Goal: Task Accomplishment & Management: Manage account settings

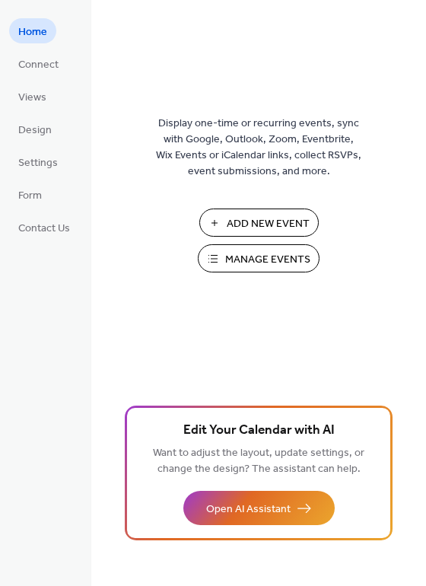
click at [284, 266] on span "Manage Events" at bounding box center [267, 260] width 85 height 16
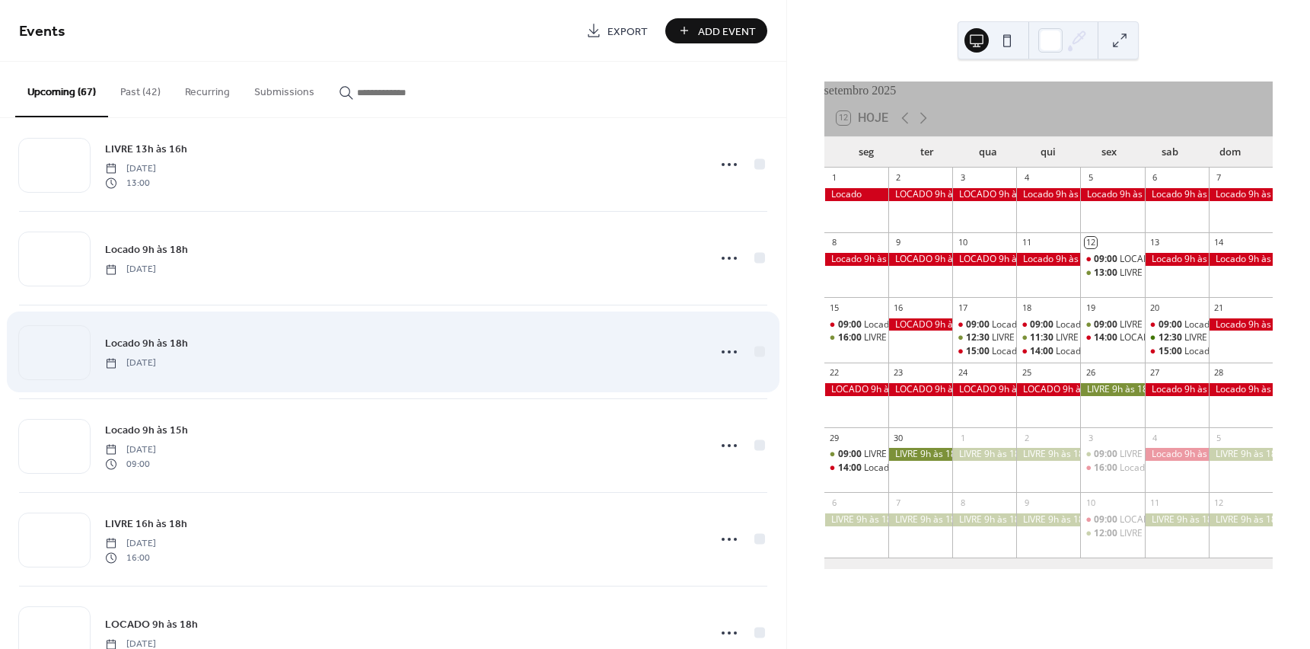
scroll to position [152, 0]
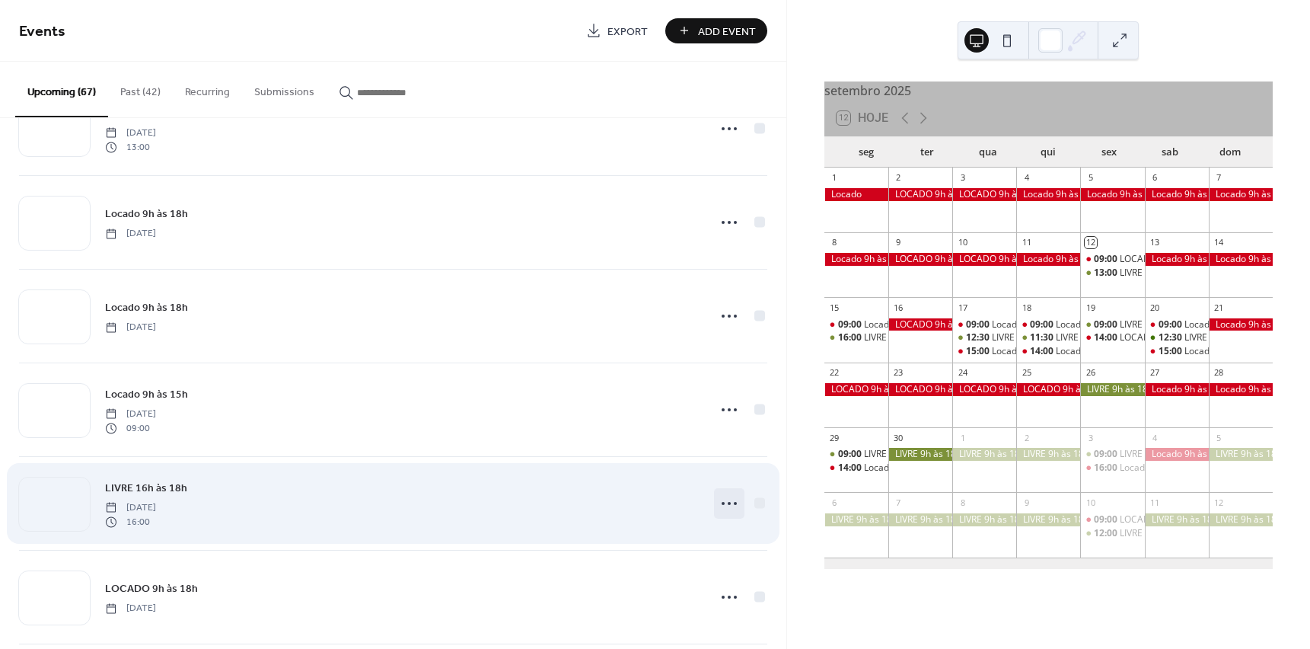
click at [726, 500] on icon at bounding box center [729, 503] width 24 height 24
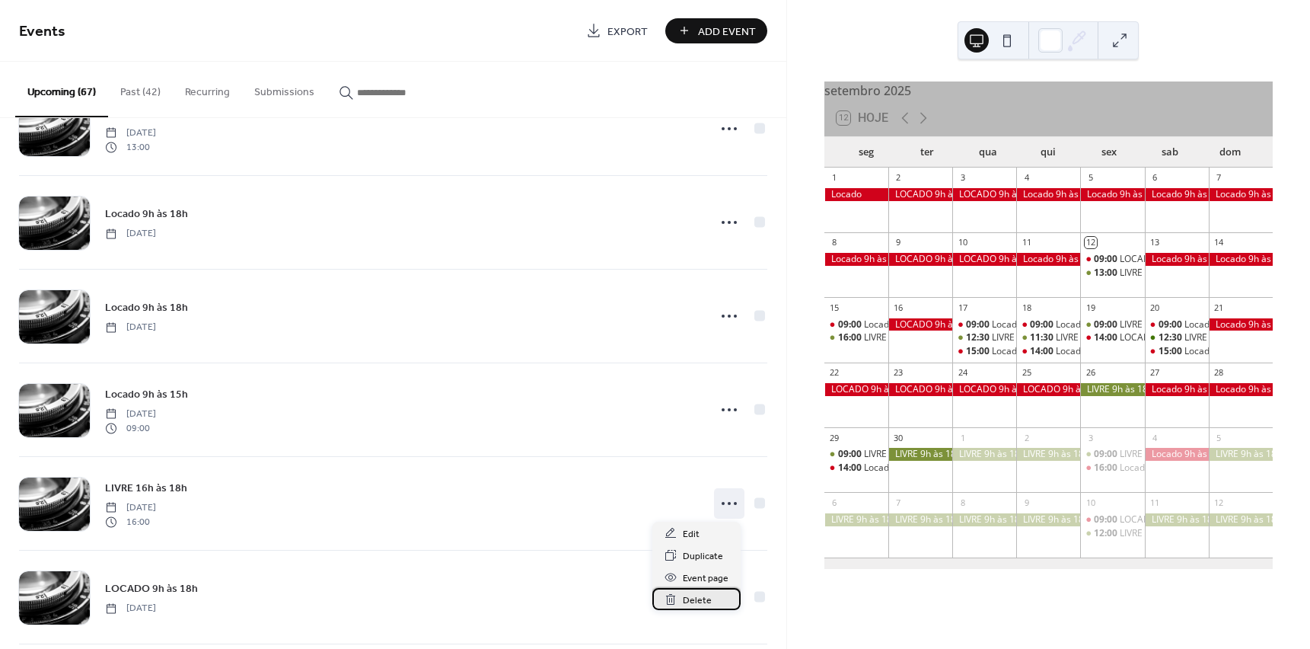
click at [697, 603] on span "Delete" at bounding box center [697, 600] width 29 height 16
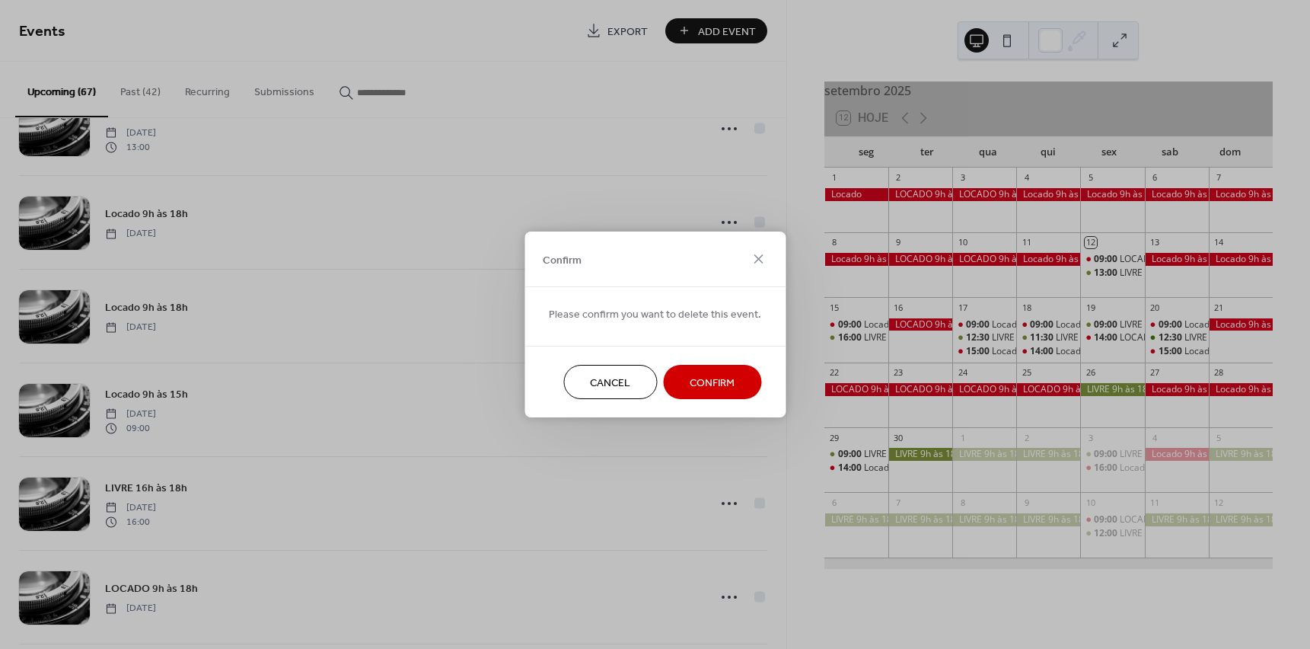
click at [714, 384] on span "Confirm" at bounding box center [712, 383] width 45 height 16
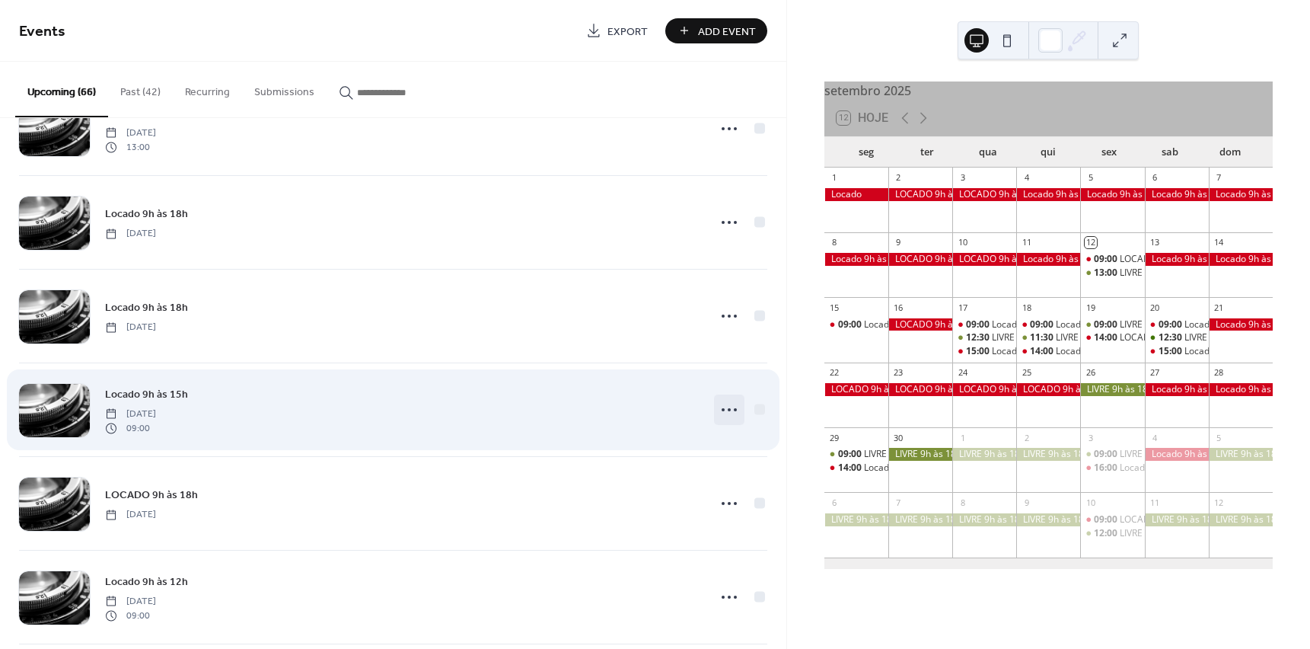
click at [728, 409] on circle at bounding box center [729, 409] width 3 height 3
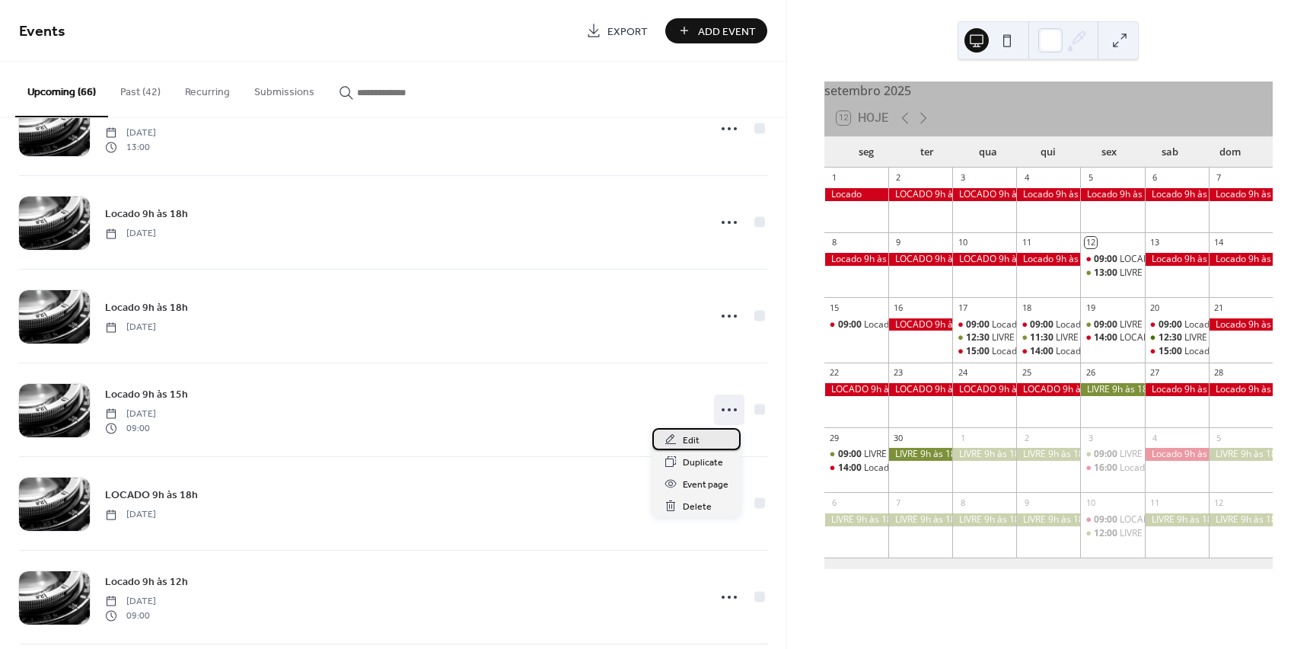
click at [695, 440] on span "Edit" at bounding box center [691, 440] width 17 height 16
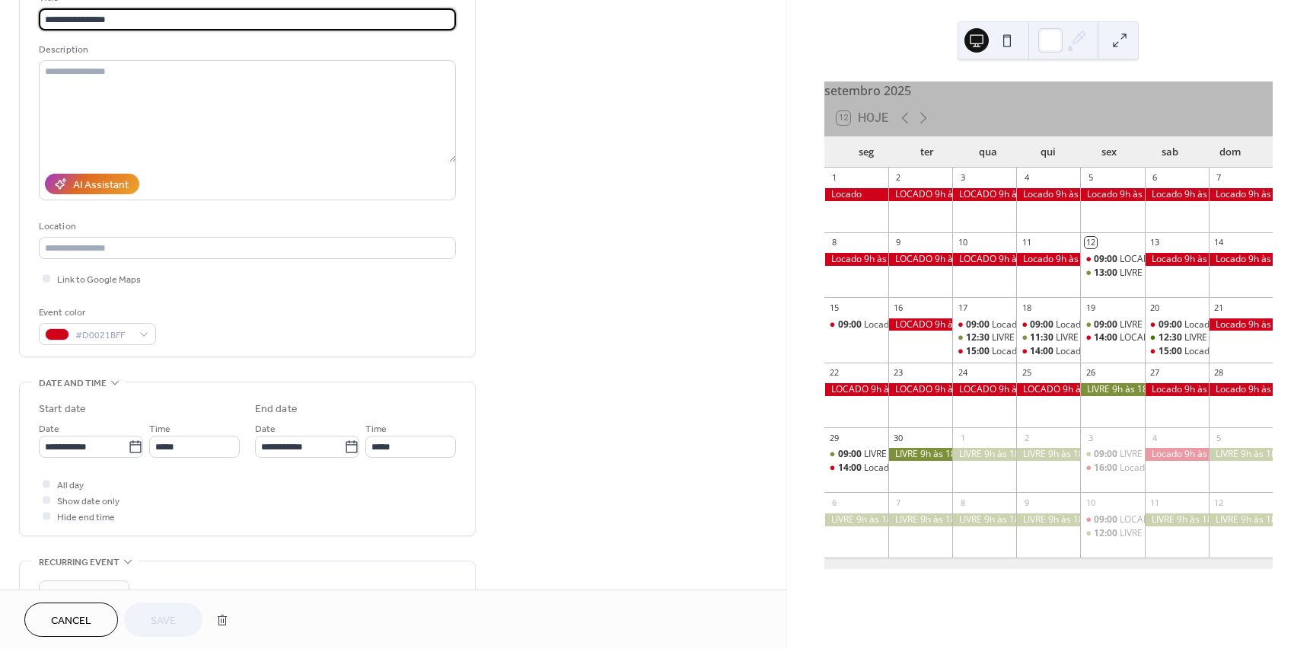
scroll to position [152, 0]
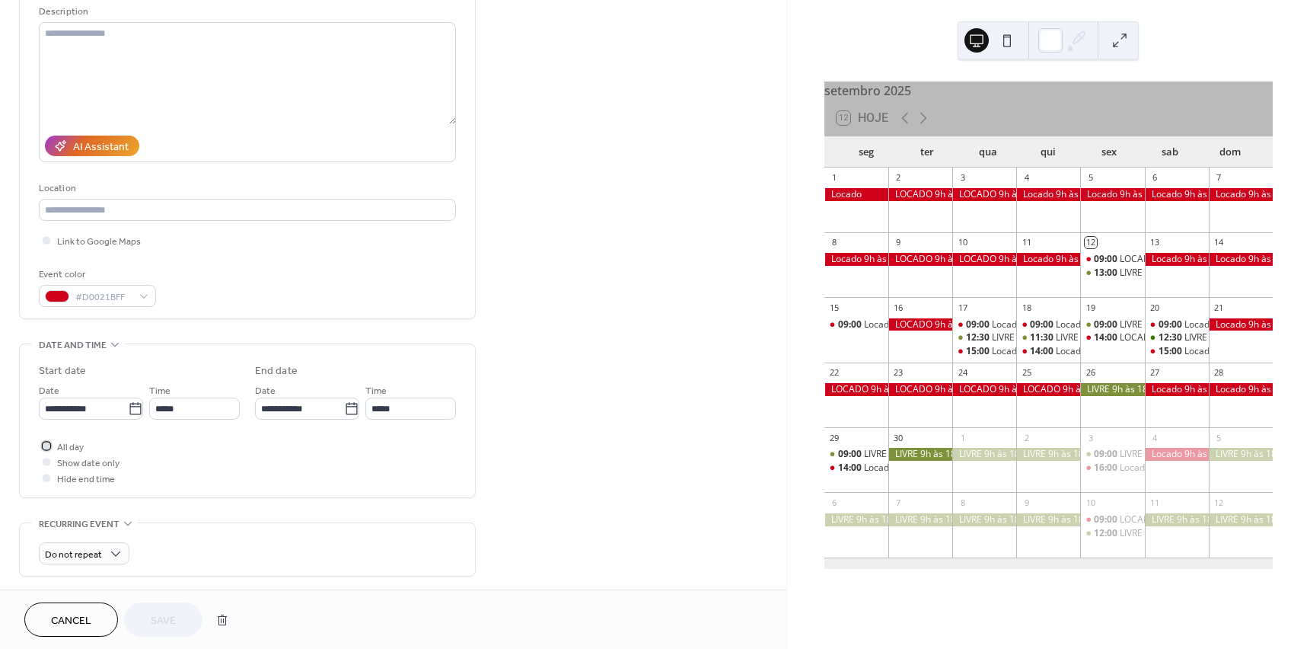
click at [46, 448] on div at bounding box center [47, 446] width 8 height 8
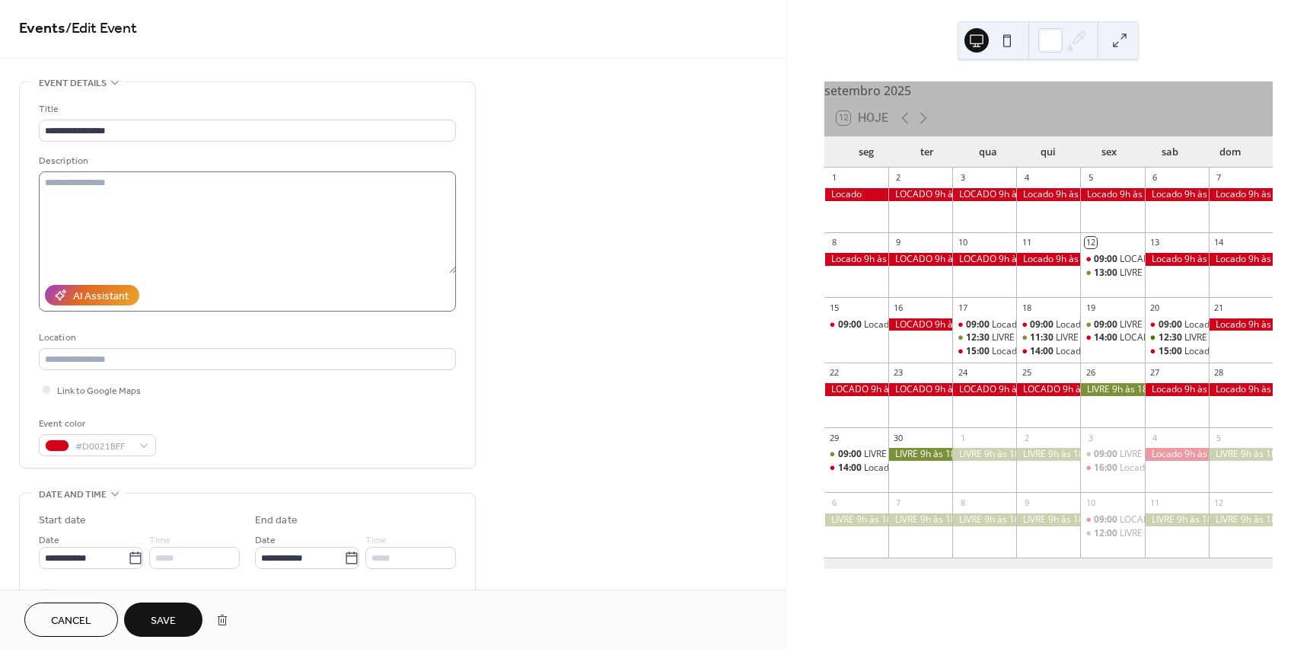
scroll to position [0, 0]
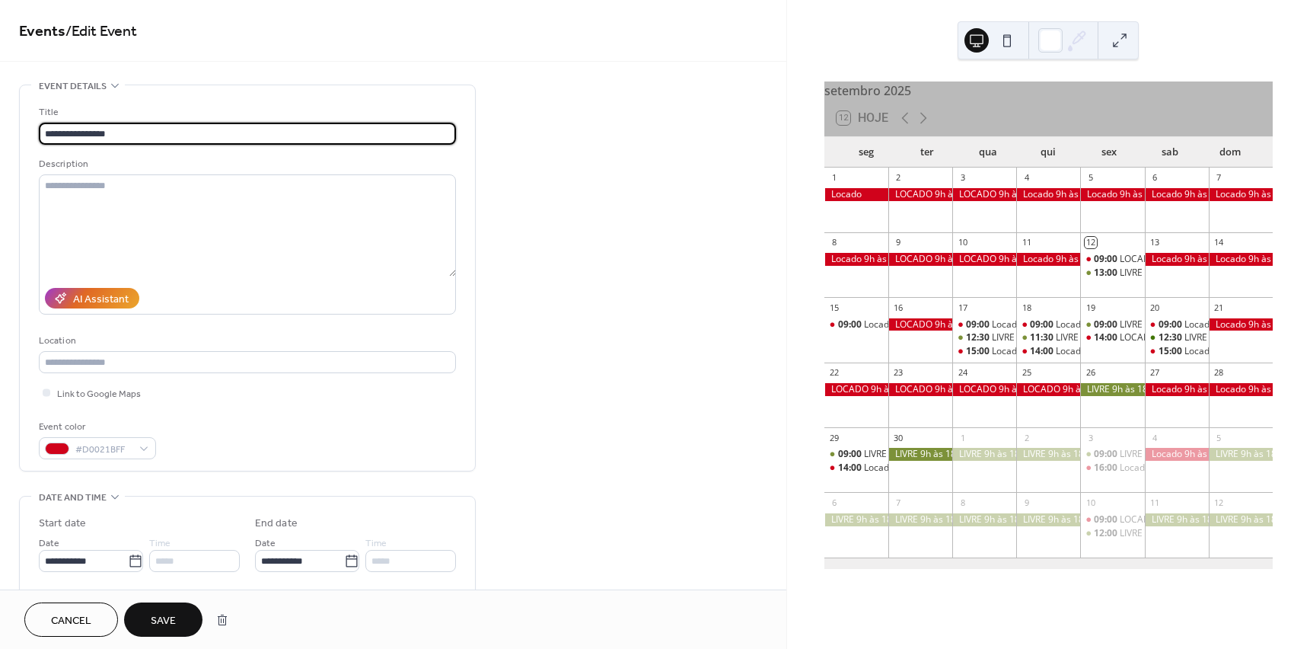
drag, startPoint x: 108, startPoint y: 132, endPoint x: 127, endPoint y: 133, distance: 19.1
click at [127, 133] on input "**********" at bounding box center [247, 134] width 417 height 22
type input "**********"
click at [164, 613] on span "Save" at bounding box center [163, 621] width 25 height 16
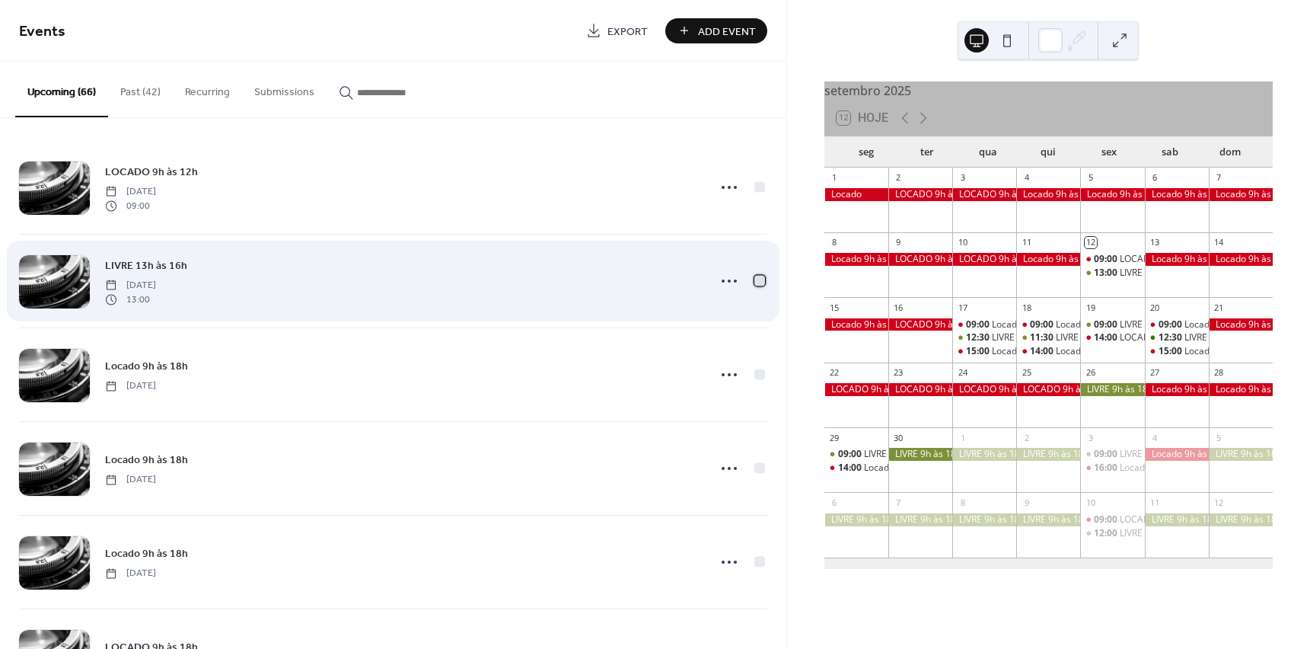
click at [755, 280] on div at bounding box center [760, 280] width 11 height 11
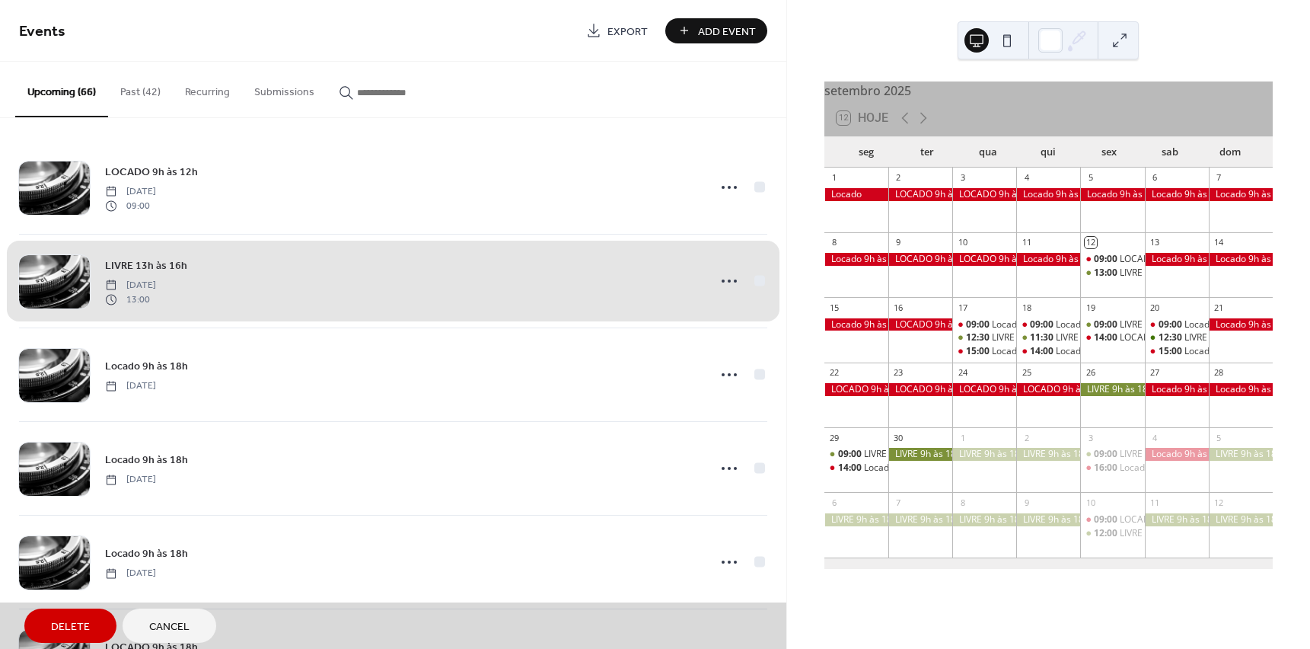
click at [57, 622] on span "Delete" at bounding box center [70, 627] width 39 height 16
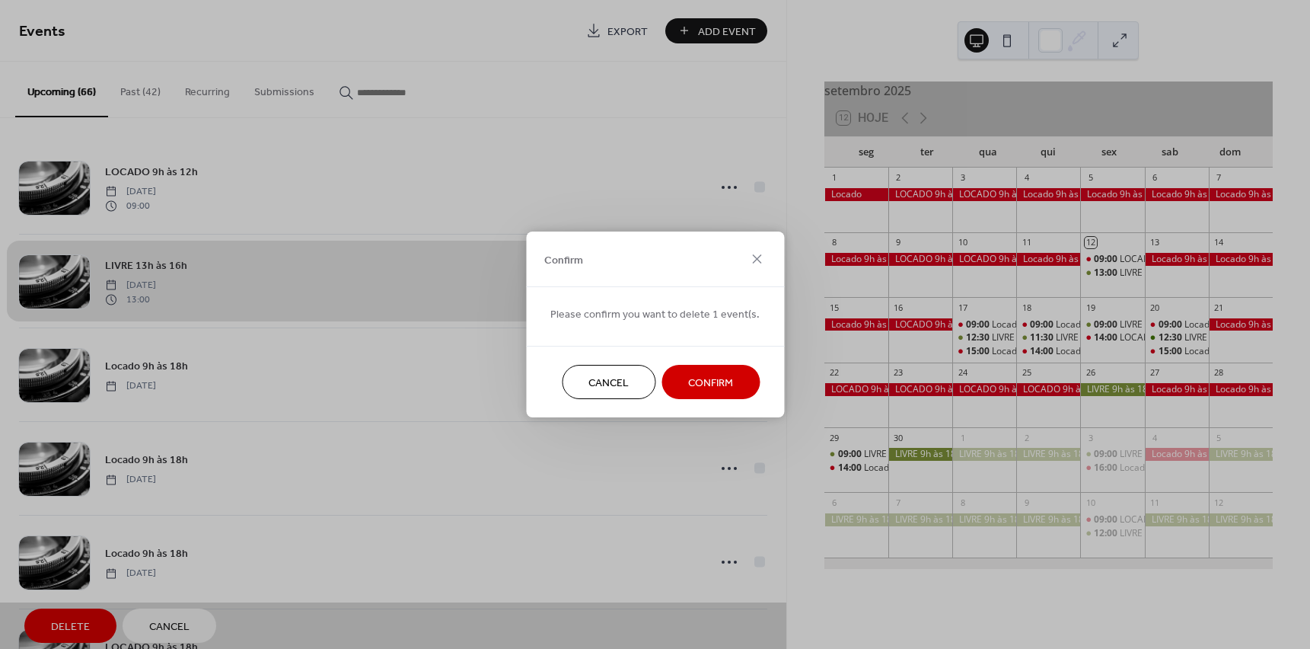
click at [688, 380] on span "Confirm" at bounding box center [710, 383] width 45 height 16
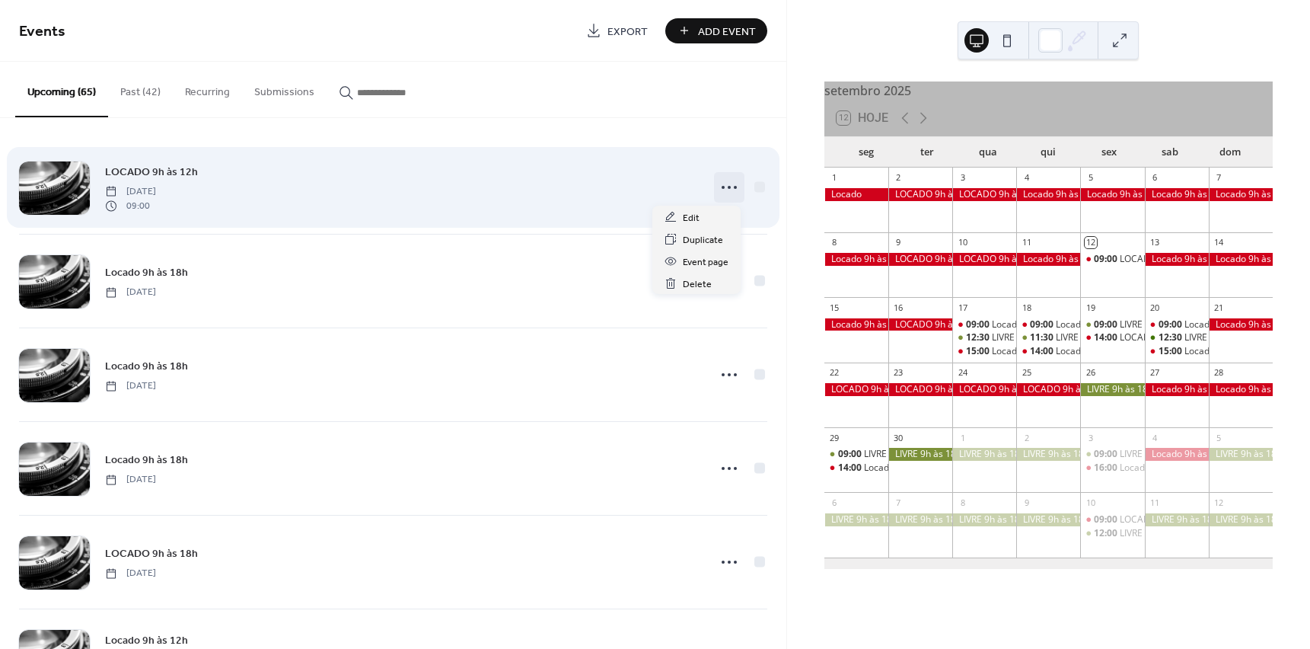
click at [722, 187] on circle at bounding box center [723, 187] width 3 height 3
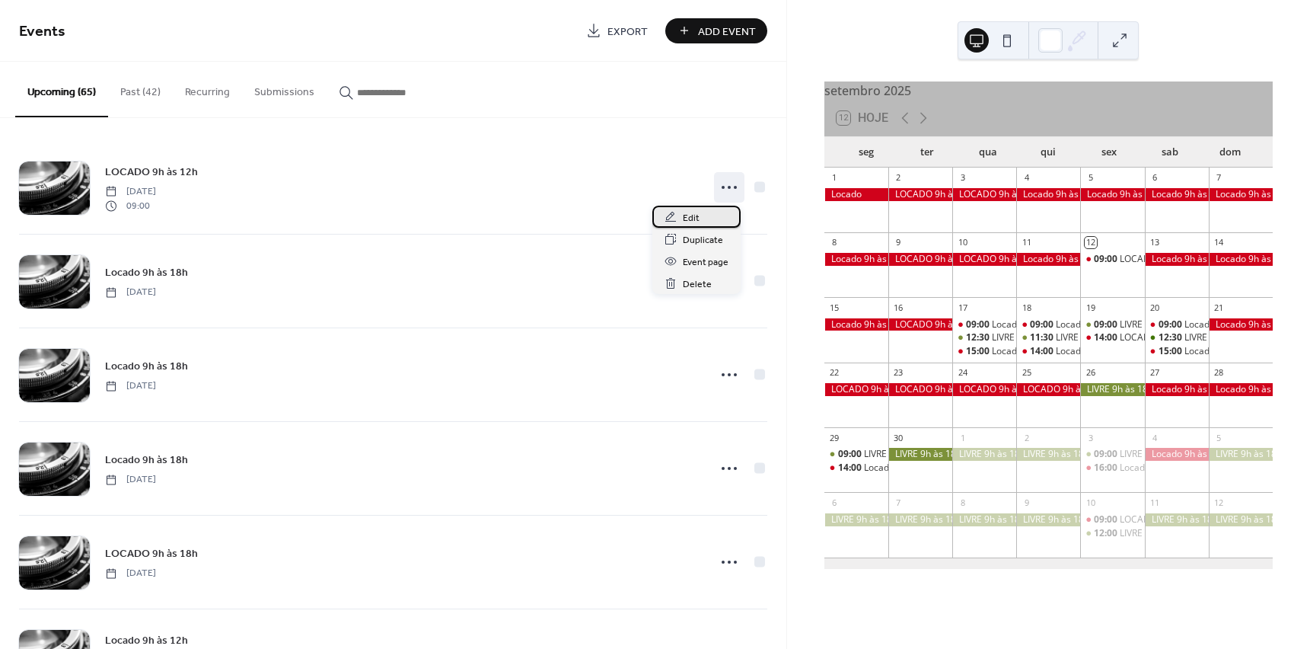
click at [678, 218] on div "Edit" at bounding box center [696, 217] width 88 height 22
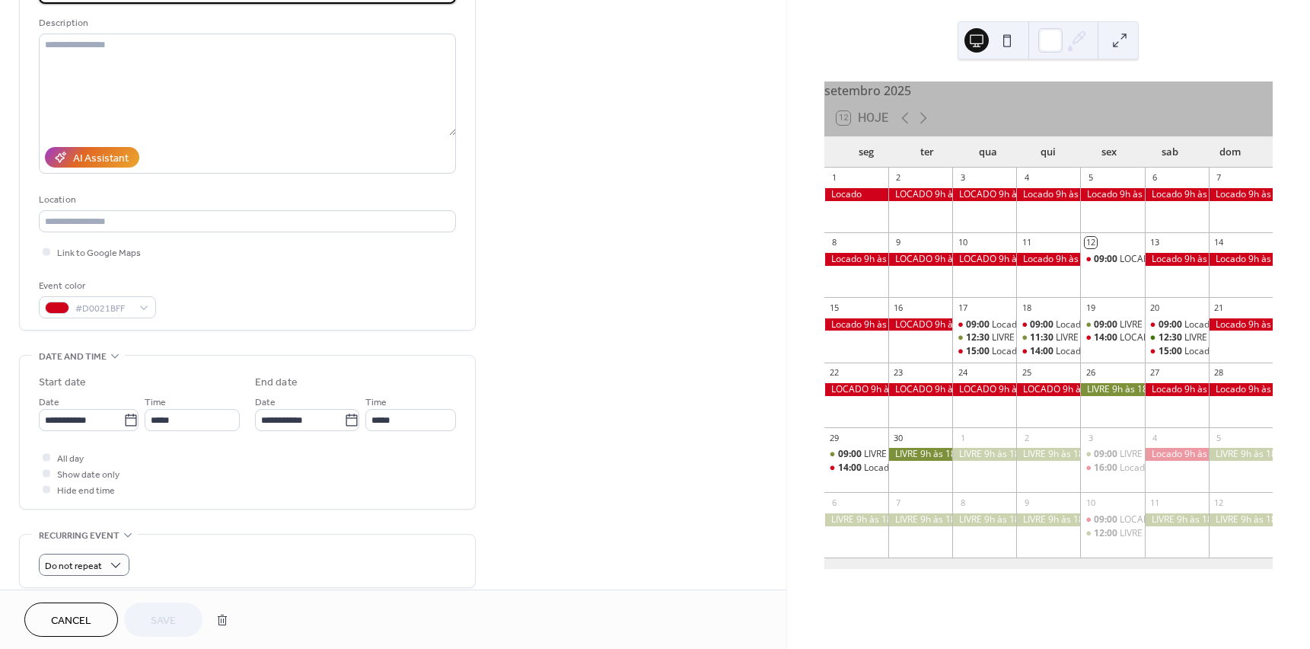
scroll to position [228, 0]
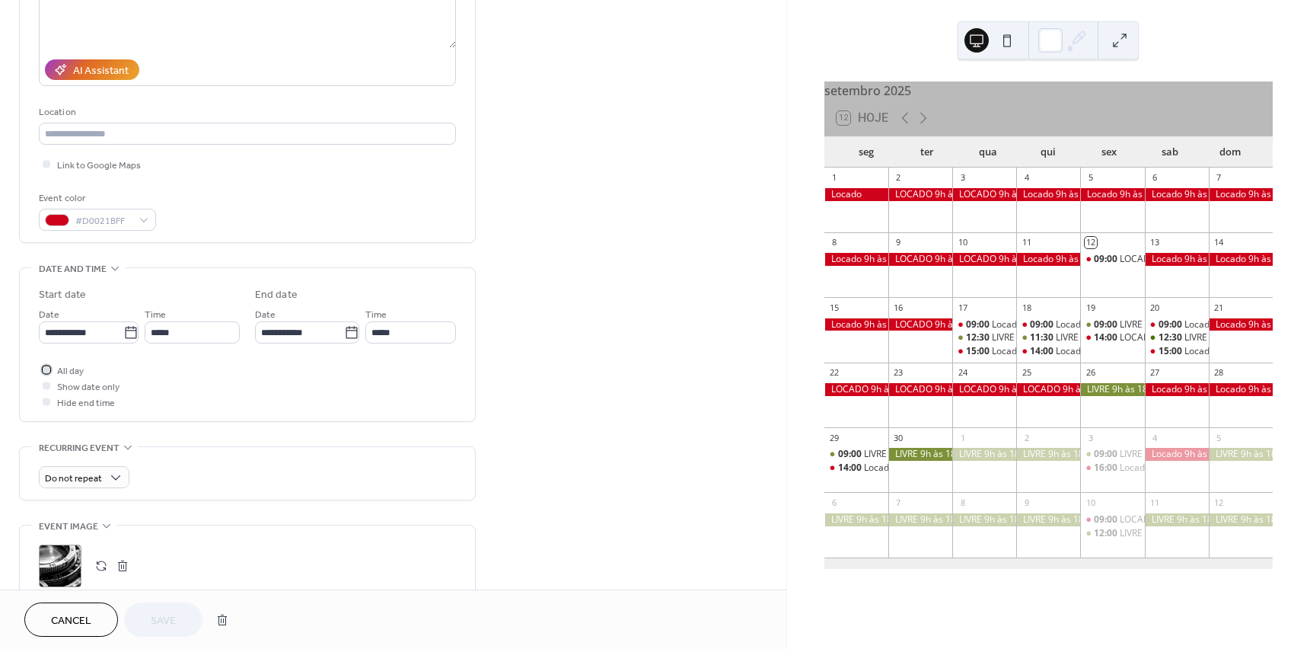
click at [49, 367] on div at bounding box center [47, 369] width 8 height 8
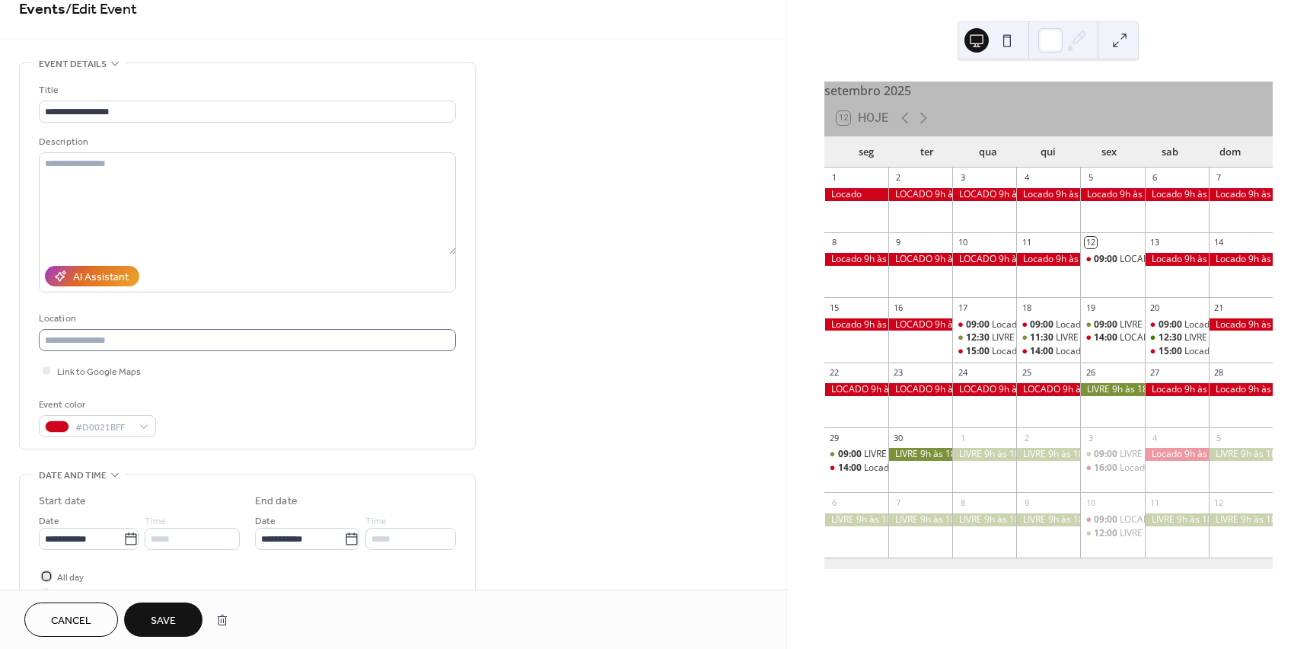
scroll to position [0, 0]
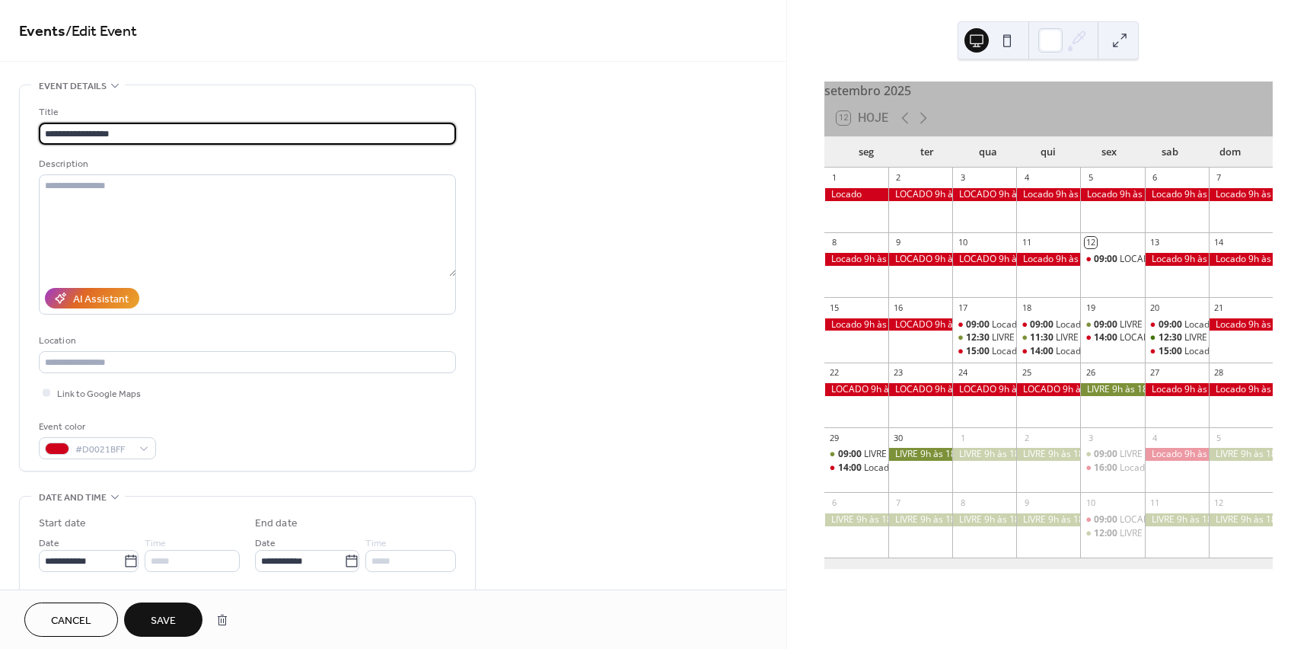
drag, startPoint x: 110, startPoint y: 133, endPoint x: 154, endPoint y: 133, distance: 44.2
click at [154, 133] on input "**********" at bounding box center [247, 134] width 417 height 22
type input "**********"
click at [163, 613] on span "Save" at bounding box center [163, 621] width 25 height 16
